Goal: Task Accomplishment & Management: Use online tool/utility

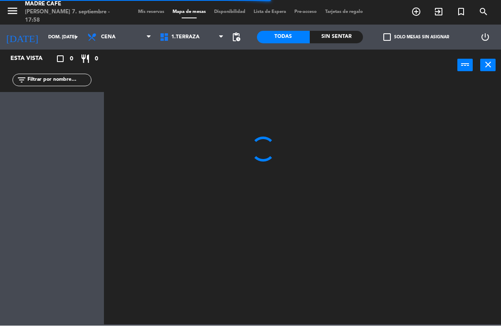
click at [437, 5] on span "exit_to_app" at bounding box center [438, 12] width 22 height 14
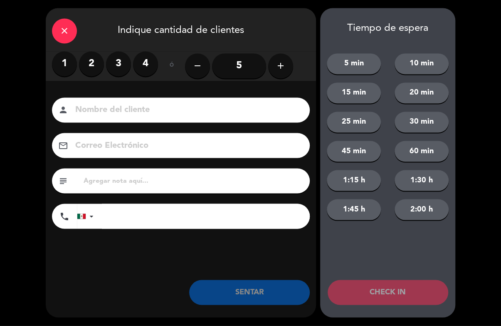
click at [97, 67] on label "2" at bounding box center [91, 64] width 25 height 25
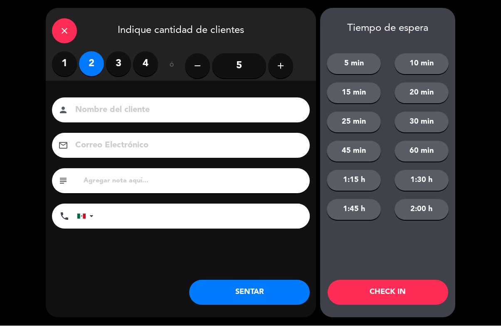
click at [151, 109] on input at bounding box center [186, 110] width 224 height 15
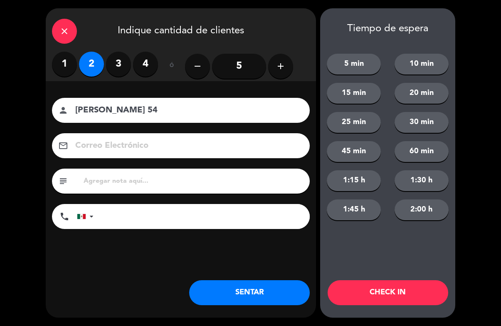
type input "[PERSON_NAME] 54"
click at [406, 287] on button "CHECK IN" at bounding box center [388, 292] width 121 height 25
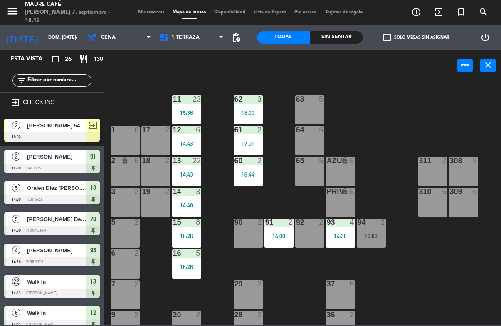
click at [441, 10] on icon "exit_to_app" at bounding box center [439, 12] width 10 height 10
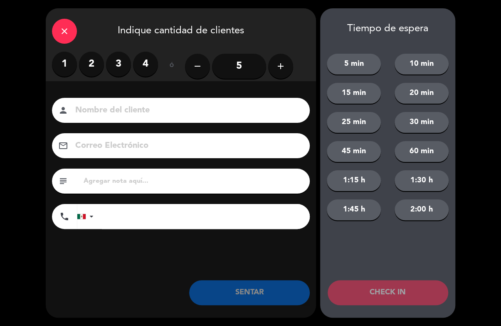
click at [235, 77] on input "5" at bounding box center [239, 66] width 54 height 25
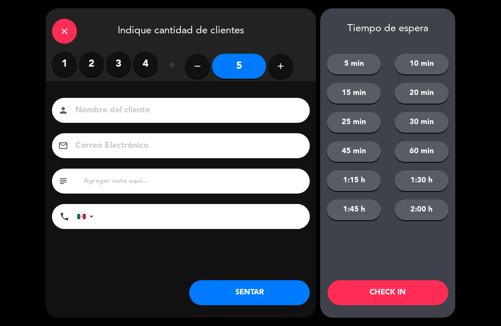
click at [224, 117] on input at bounding box center [186, 110] width 224 height 15
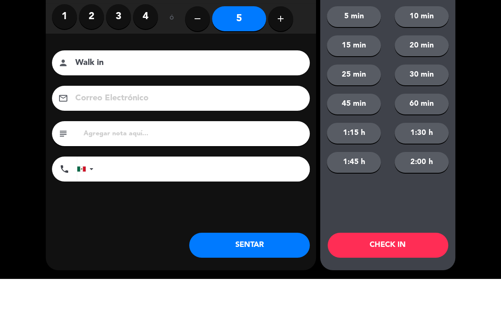
type input "Walk in"
click at [458, 75] on div "close Indique cantidad de clientes 1 2 3 4 ó remove 5 add Nombre del cliente pe…" at bounding box center [250, 163] width 501 height 326
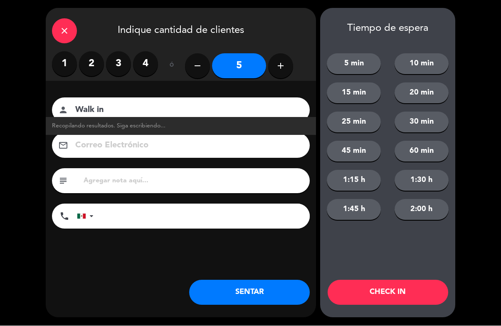
click at [374, 295] on button "CHECK IN" at bounding box center [388, 292] width 121 height 25
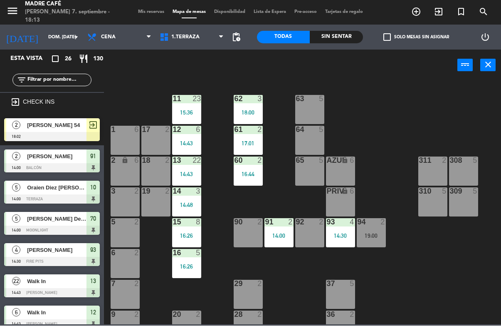
click at [436, 7] on icon "exit_to_app" at bounding box center [439, 12] width 10 height 10
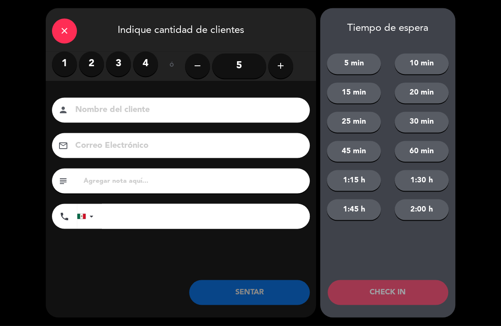
click at [85, 67] on label "2" at bounding box center [91, 64] width 25 height 25
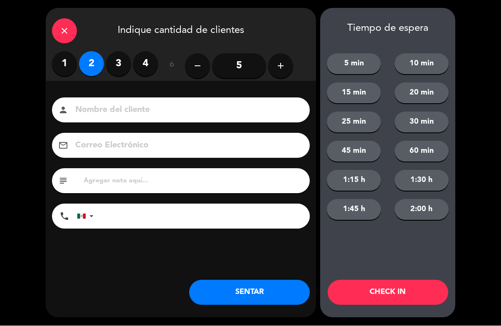
click at [202, 118] on input at bounding box center [186, 110] width 224 height 15
type input "[PERSON_NAME]"
click at [376, 303] on button "CHECK IN" at bounding box center [388, 292] width 121 height 25
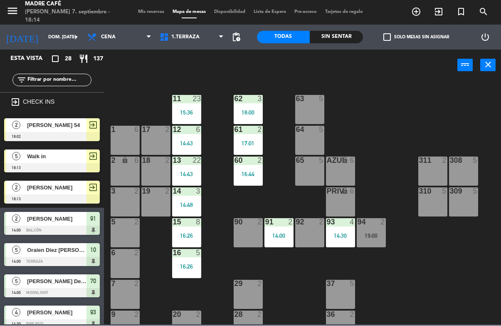
click at [309, 99] on div at bounding box center [310, 98] width 14 height 7
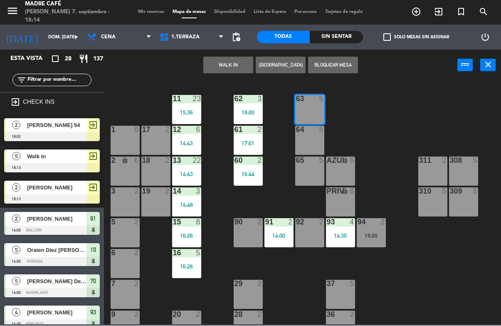
click at [231, 66] on button "WALK IN" at bounding box center [228, 65] width 50 height 17
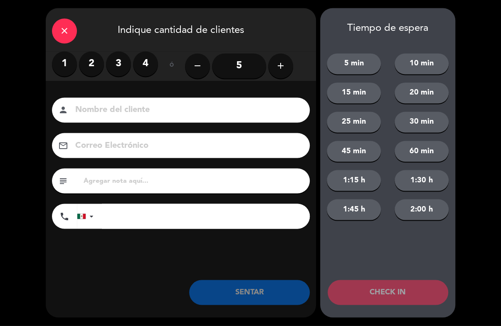
click at [154, 64] on label "4" at bounding box center [145, 64] width 25 height 25
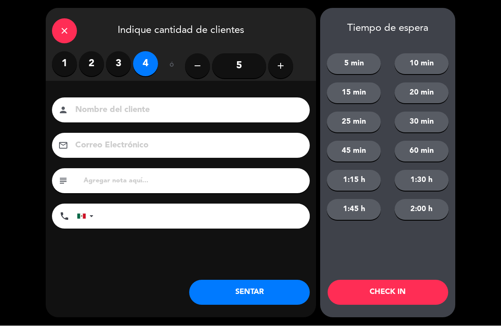
click at [416, 300] on button "CHECK IN" at bounding box center [388, 292] width 121 height 25
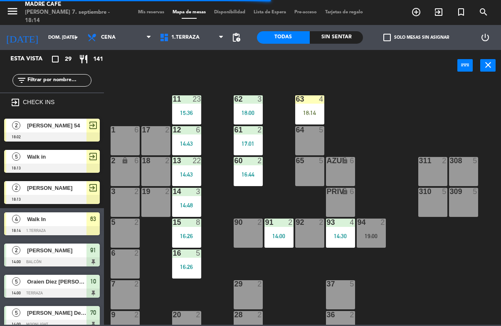
click at [305, 116] on div "18:14" at bounding box center [309, 113] width 29 height 6
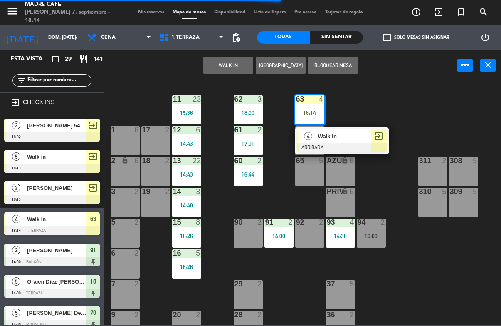
click at [369, 139] on span "Walk In" at bounding box center [344, 136] width 53 height 9
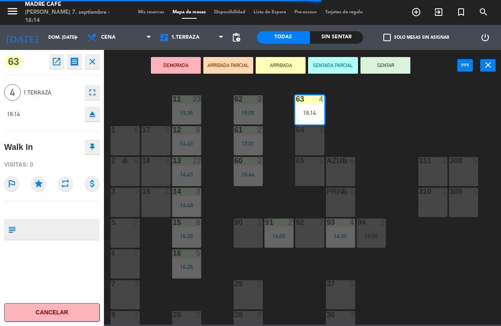
click at [391, 73] on button "SENTAR" at bounding box center [385, 65] width 50 height 17
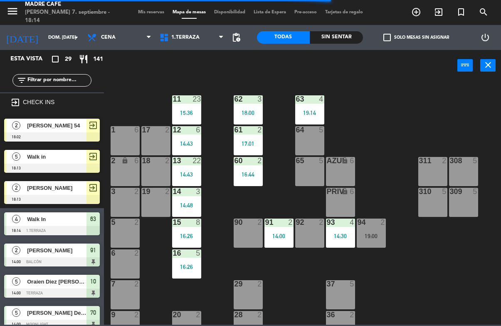
click at [397, 74] on div "power_input close" at bounding box center [280, 66] width 353 height 32
